Goal: Information Seeking & Learning: Learn about a topic

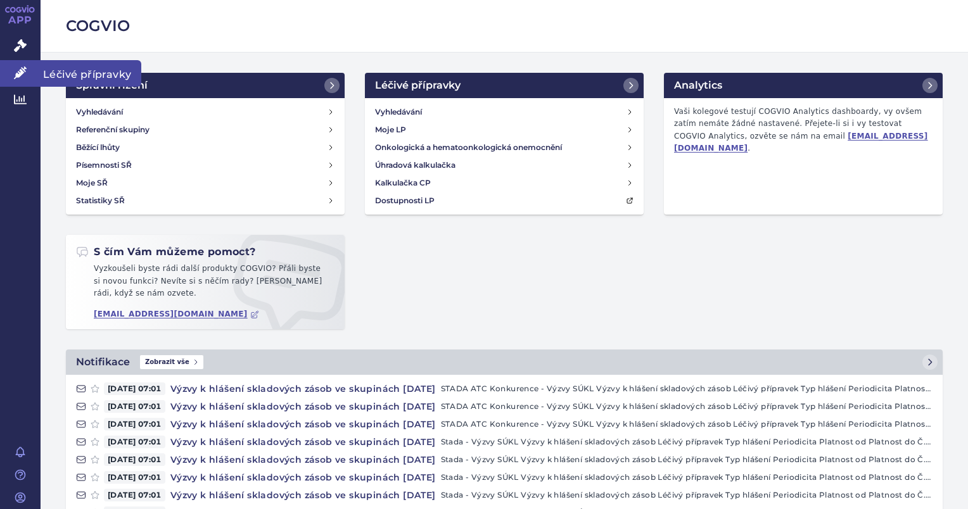
click at [17, 69] on icon at bounding box center [20, 73] width 13 height 13
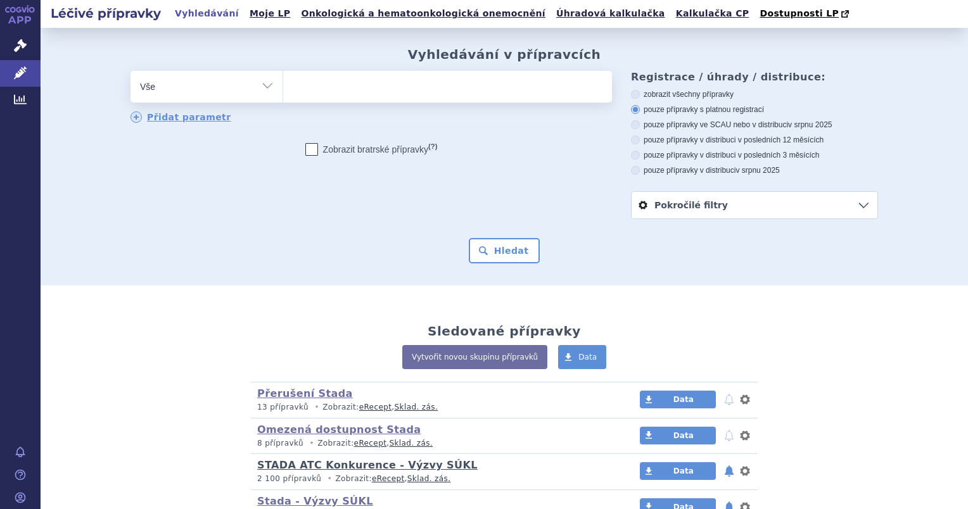
scroll to position [63, 0]
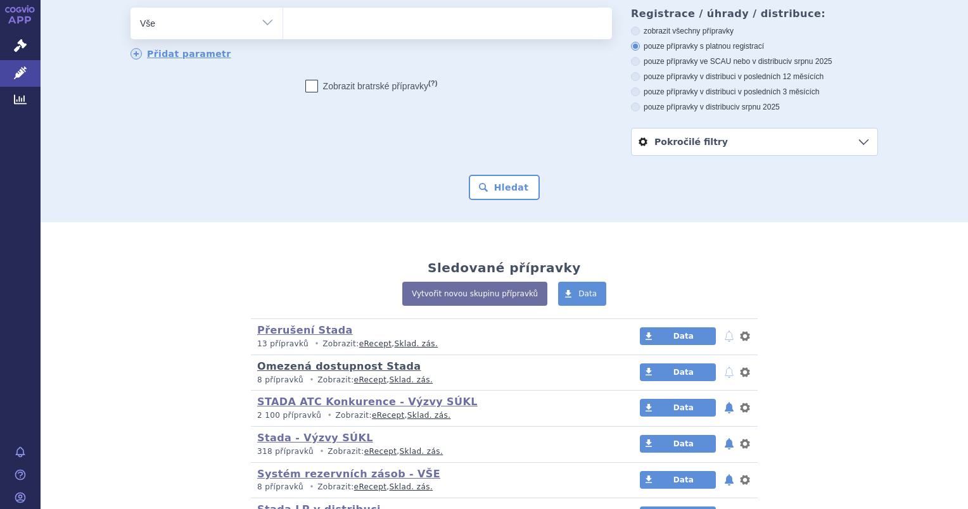
click at [312, 370] on link "Omezená dostupnost Stada" at bounding box center [338, 366] width 163 height 12
